Goal: Task Accomplishment & Management: Use online tool/utility

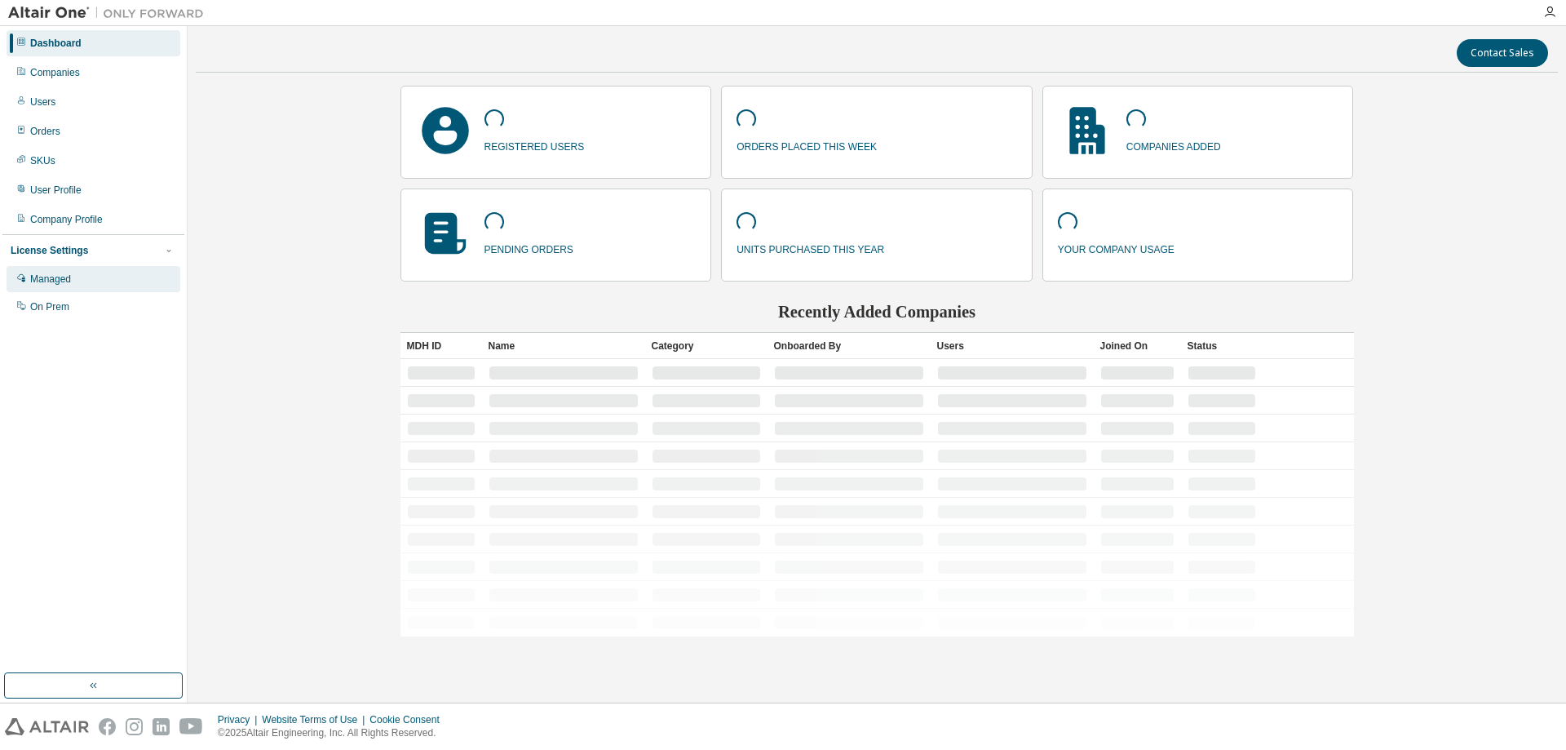
click at [69, 280] on div "Managed" at bounding box center [50, 278] width 41 height 13
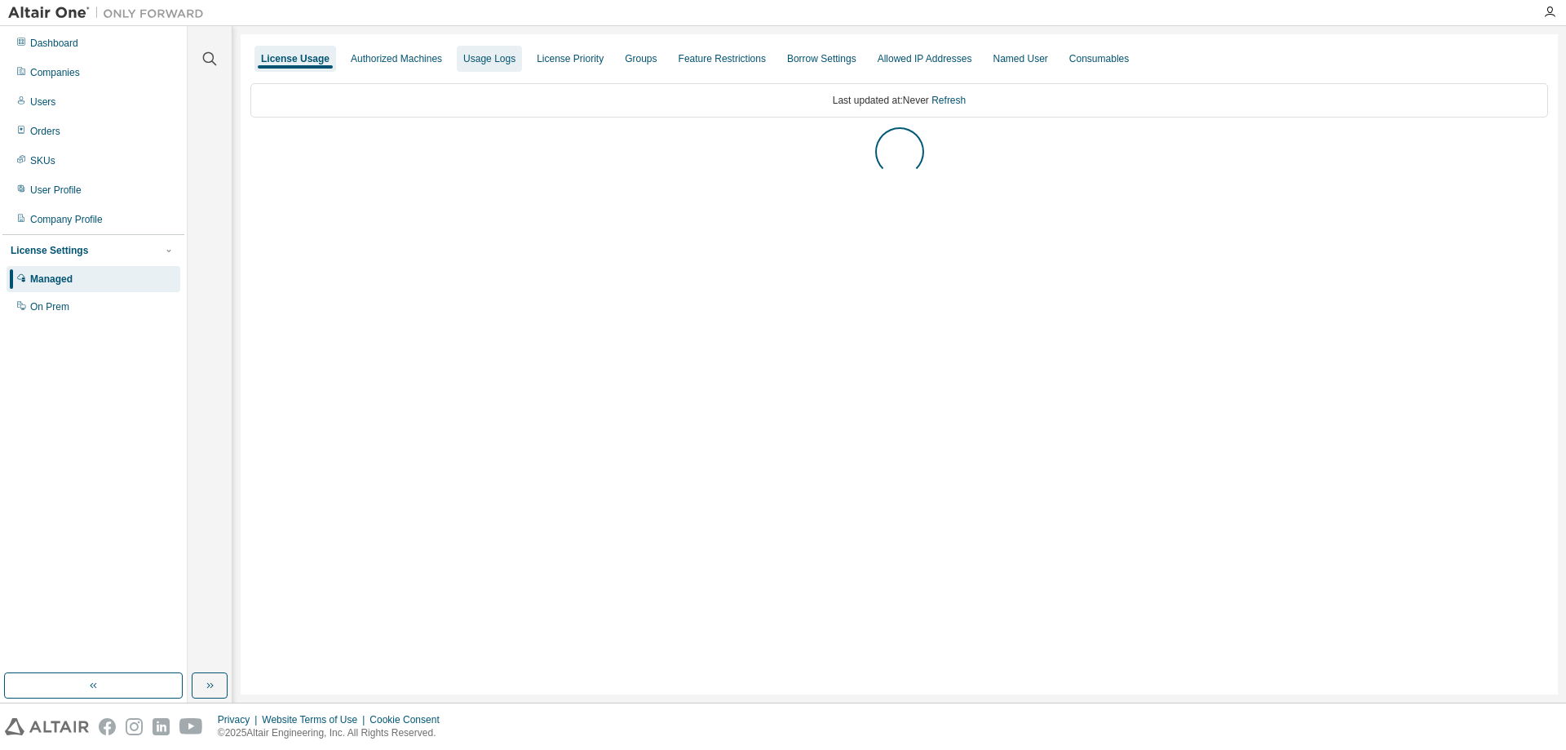
click at [489, 57] on div "Usage Logs" at bounding box center [489, 58] width 52 height 13
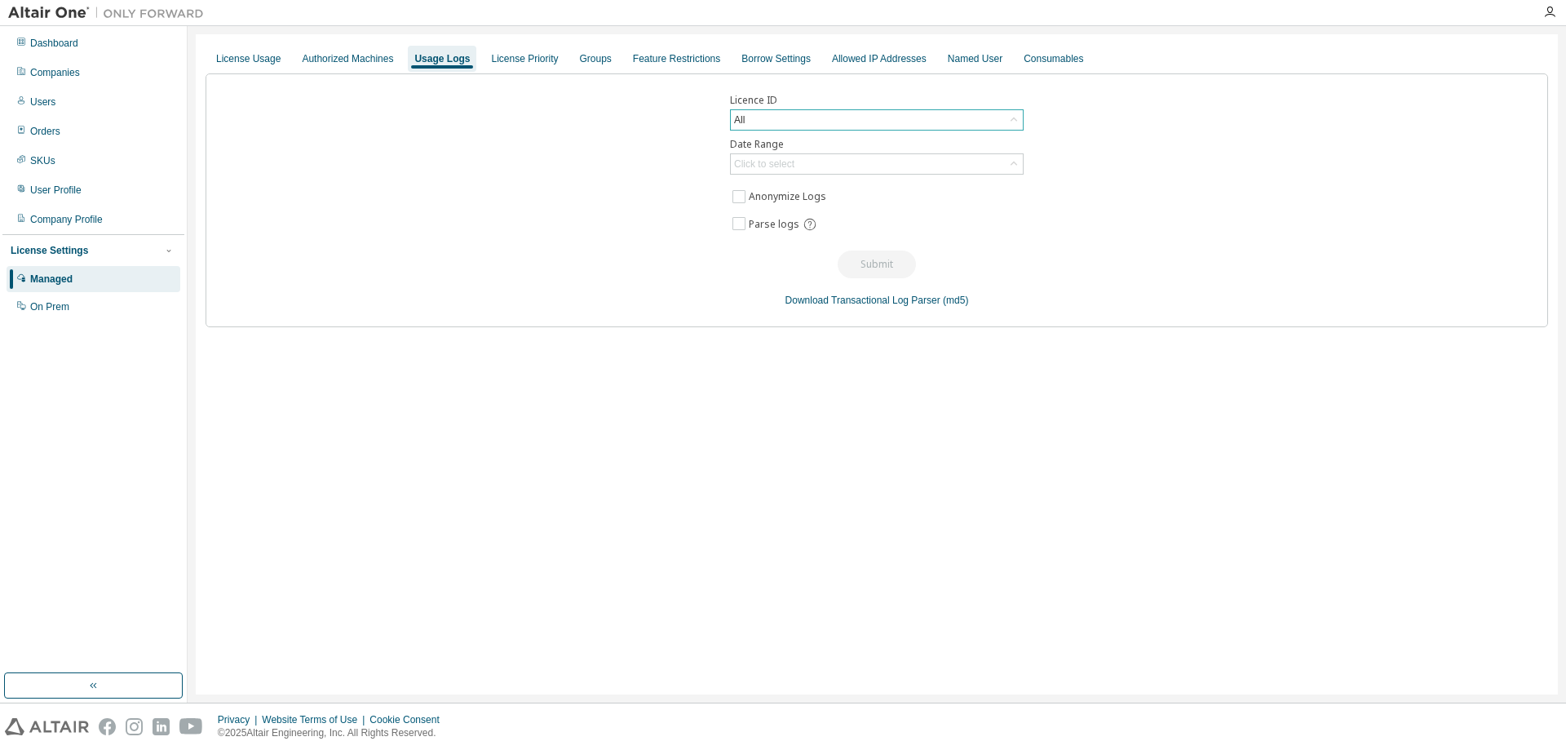
click at [796, 119] on div "All" at bounding box center [877, 120] width 292 height 20
click at [793, 116] on div "All" at bounding box center [877, 120] width 292 height 20
click at [795, 119] on div "All" at bounding box center [877, 120] width 292 height 20
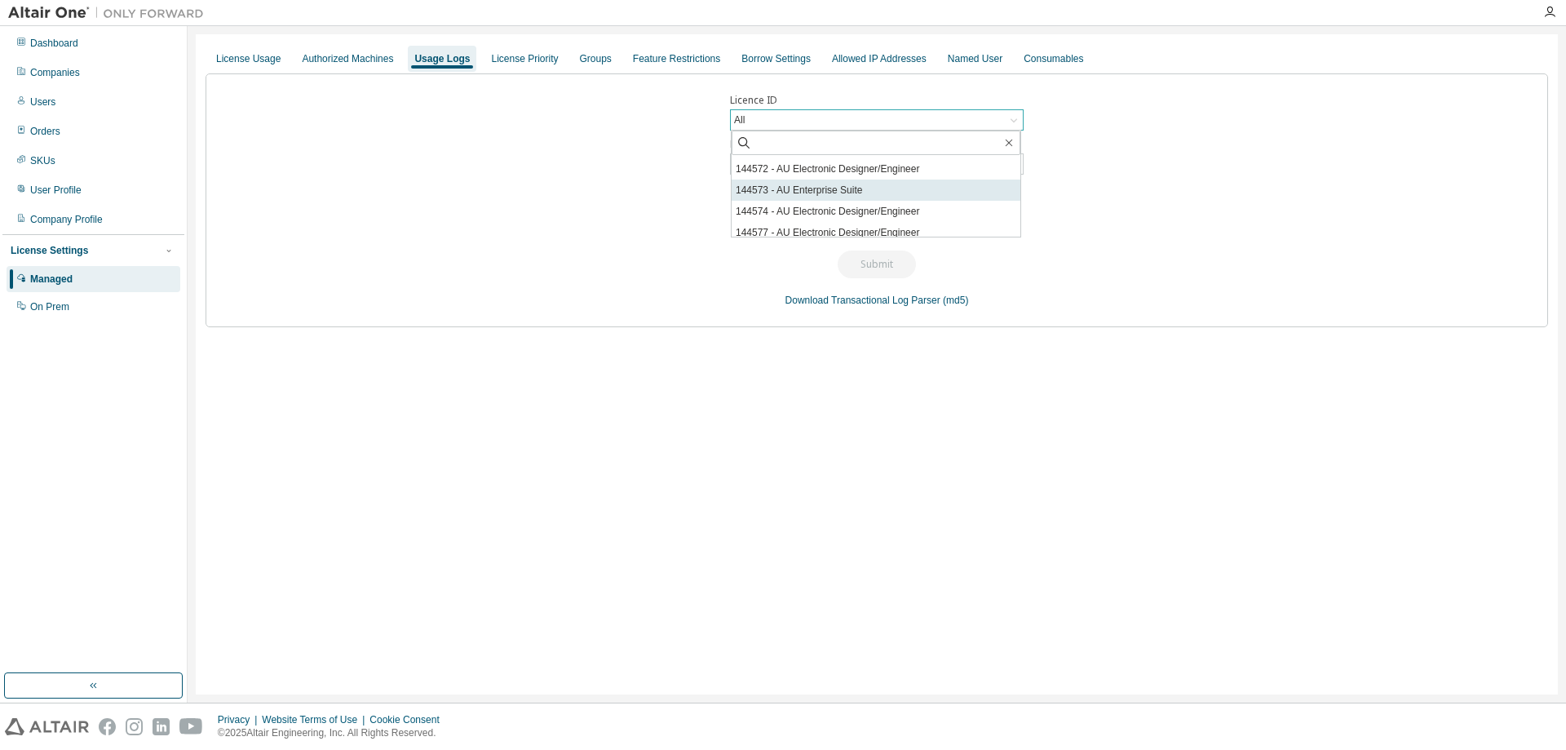
click at [847, 187] on li "144573 - AU Enterprise Suite" at bounding box center [876, 189] width 289 height 21
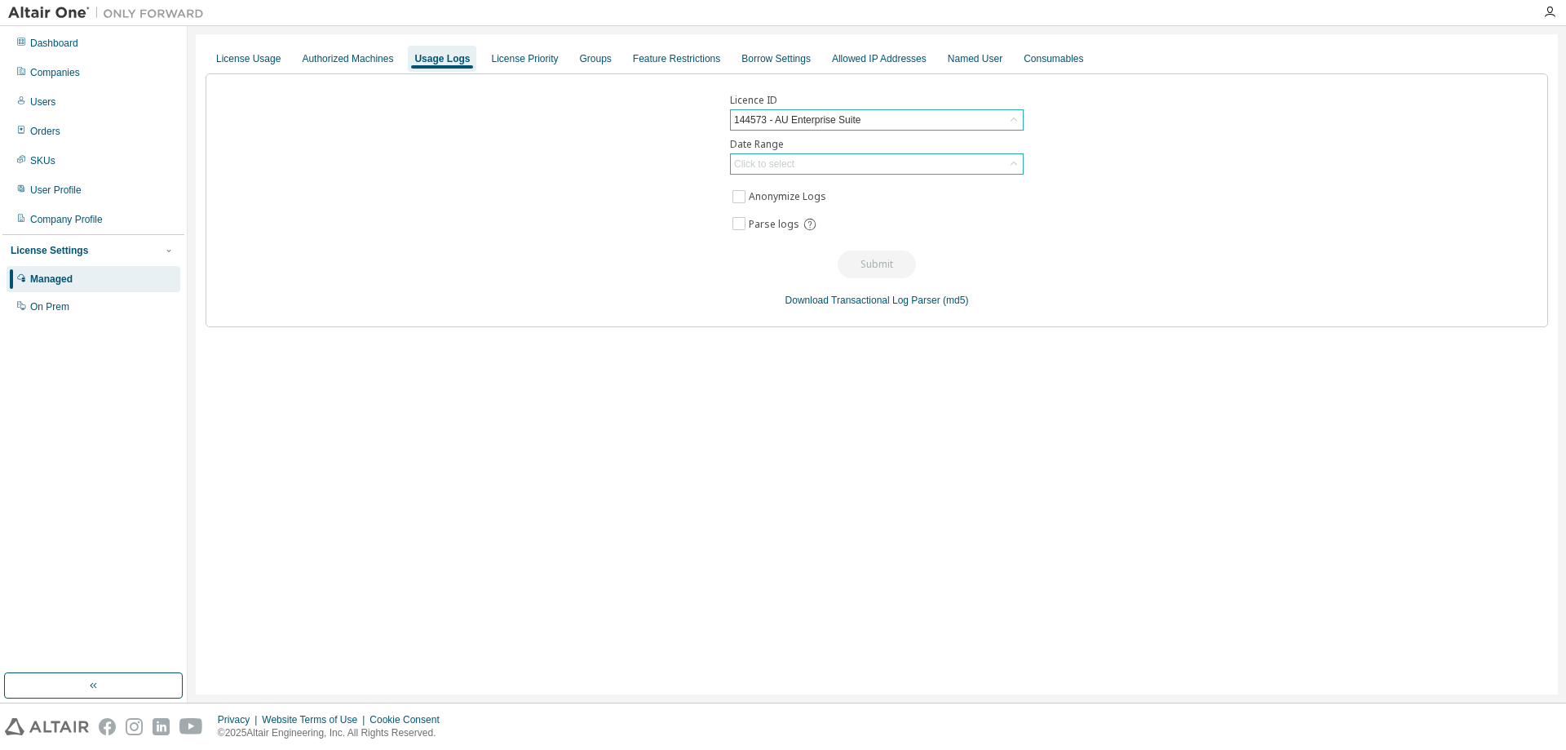
click at [793, 158] on div "Click to select" at bounding box center [764, 163] width 60 height 13
click at [586, 185] on div "Licence ID 144573 - AU Enterprise Suite Date Range Click to select Last 30 days…" at bounding box center [877, 200] width 1343 height 254
click at [781, 160] on div "Click to select" at bounding box center [764, 163] width 60 height 13
click at [1014, 164] on icon at bounding box center [1014, 164] width 16 height 16
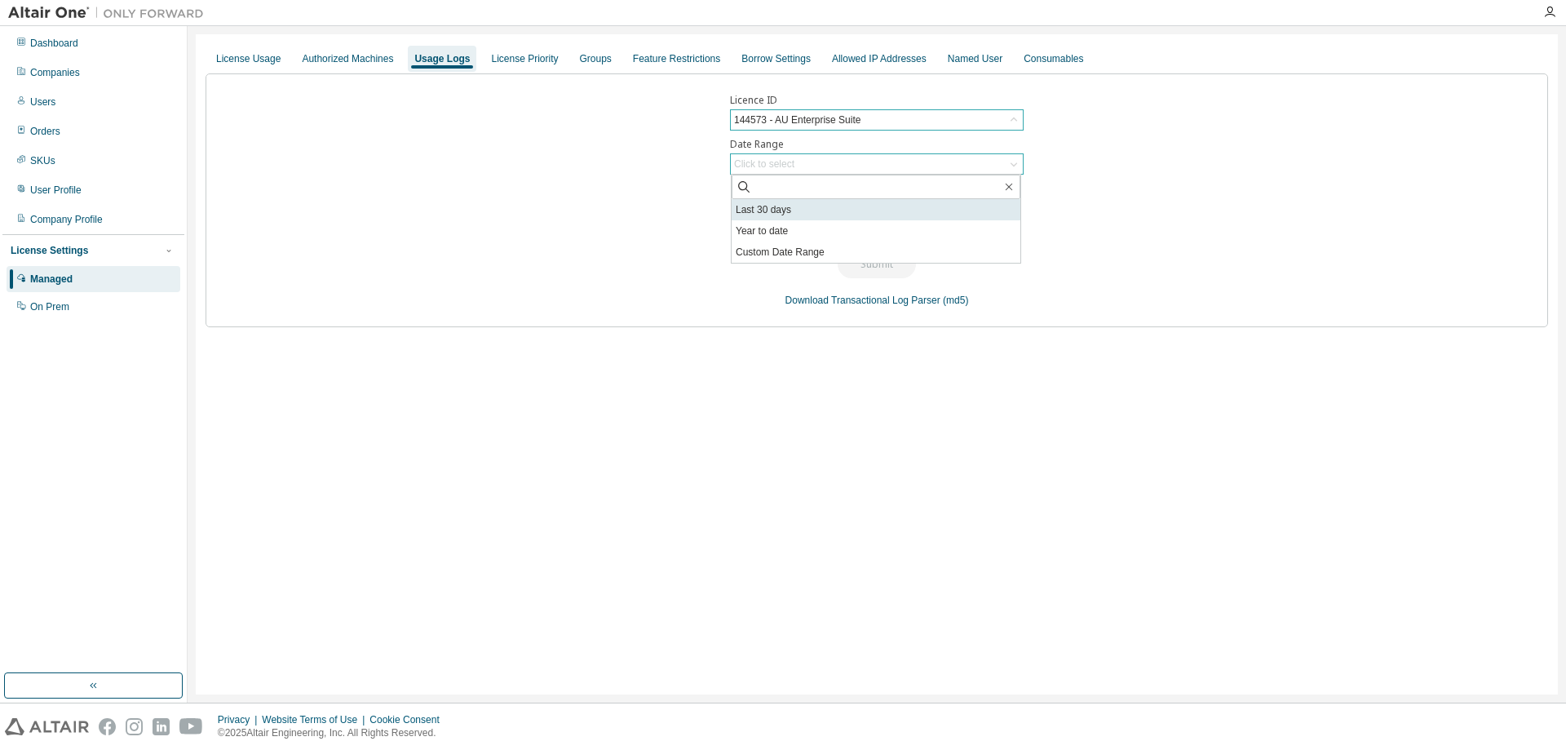
click at [768, 210] on li "Last 30 days" at bounding box center [876, 209] width 289 height 21
click at [875, 263] on button "Submit" at bounding box center [877, 264] width 78 height 28
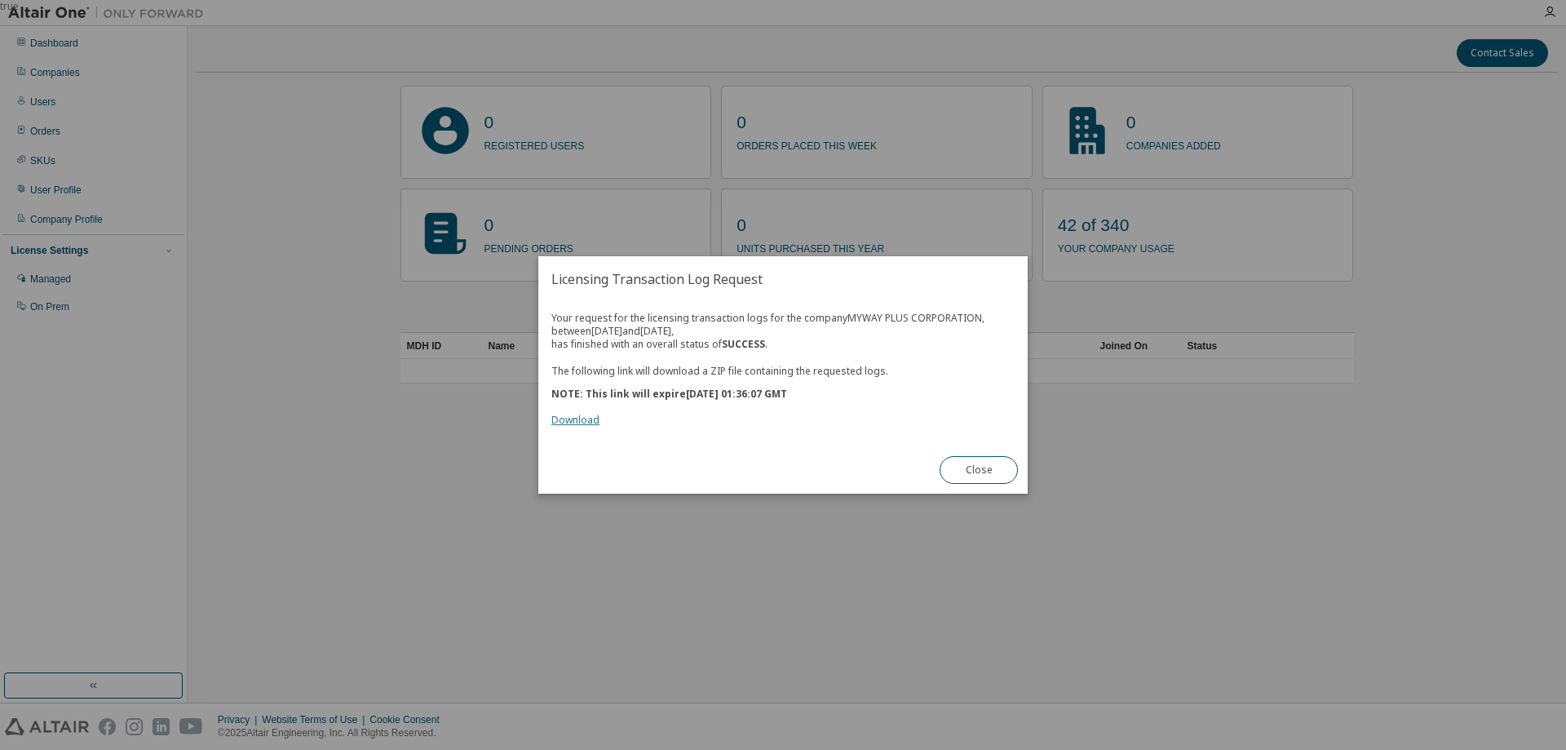
click at [586, 419] on link "Download" at bounding box center [575, 420] width 48 height 14
